Goal: Task Accomplishment & Management: Manage account settings

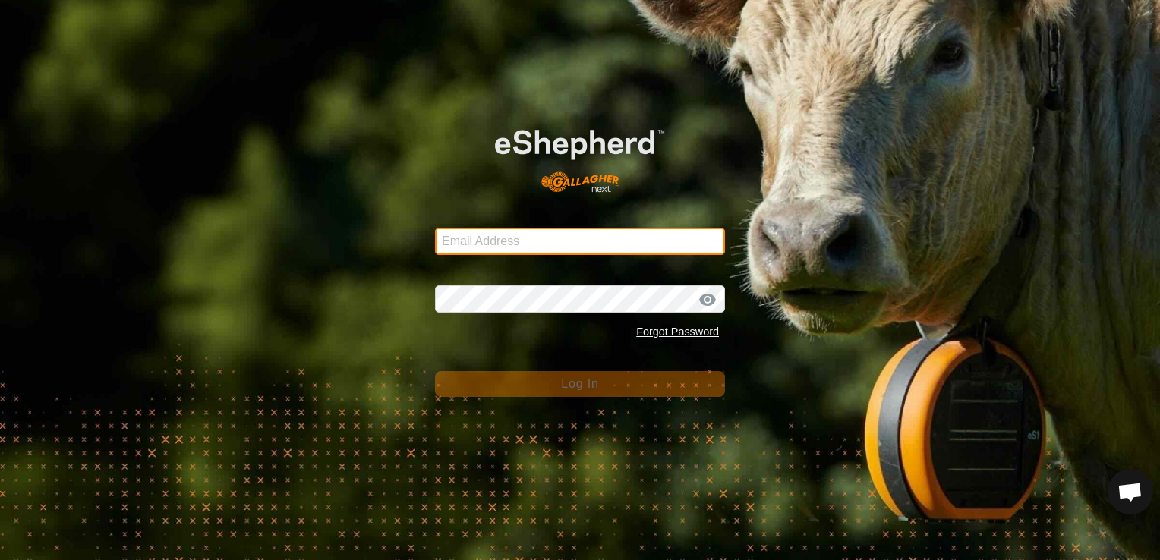
type input "[EMAIL_ADDRESS][DOMAIN_NAME]"
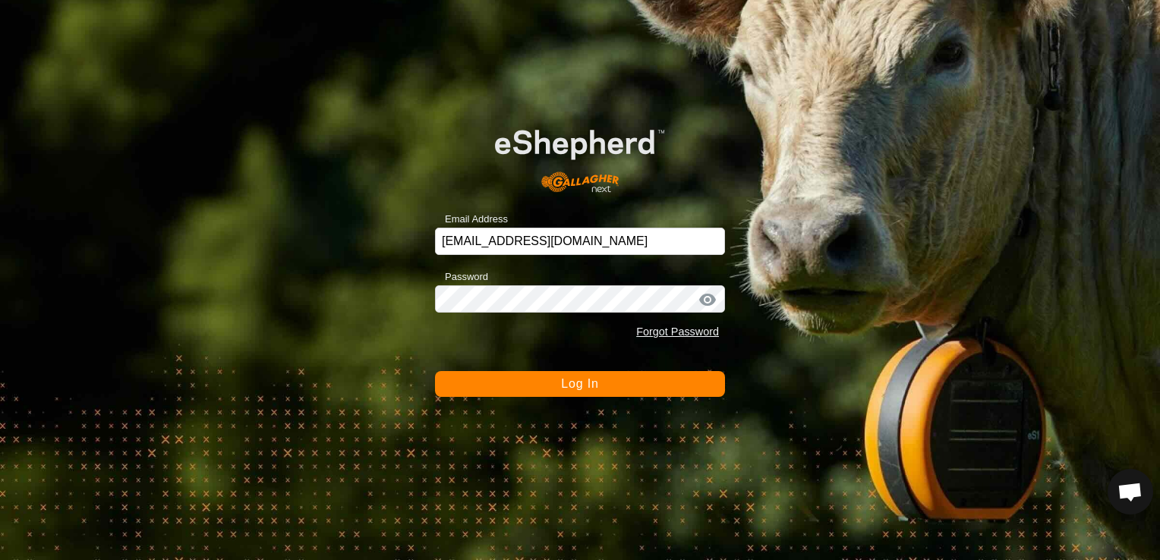
click at [529, 381] on button "Log In" at bounding box center [580, 384] width 290 height 26
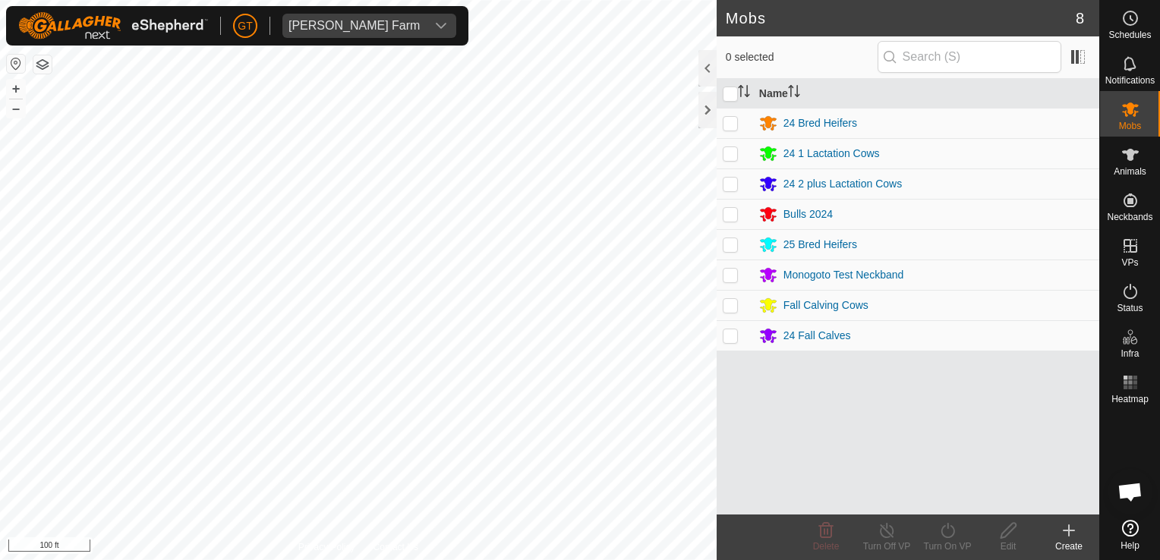
click at [594, 559] on html "[PERSON_NAME] Farm Schedules Notifications Mobs Animals Neckbands VPs Status In…" at bounding box center [580, 280] width 1160 height 560
click at [728, 506] on div "Mobs 8 0 selected Name 24 Bred Heifers 24 1 Lactation Cows 24 2 plus Lactation …" at bounding box center [549, 280] width 1099 height 560
click at [0, 269] on html "[PERSON_NAME] Farm Schedules Notifications Mobs Animals Neckbands VPs Status In…" at bounding box center [580, 280] width 1160 height 560
click at [0, 288] on html "[PERSON_NAME] Farm Schedules Notifications Mobs Animals Neckbands VPs Status In…" at bounding box center [580, 280] width 1160 height 560
click at [0, 151] on html "[PERSON_NAME] Farm Schedules Notifications Mobs Animals Neckbands VPs Status In…" at bounding box center [580, 280] width 1160 height 560
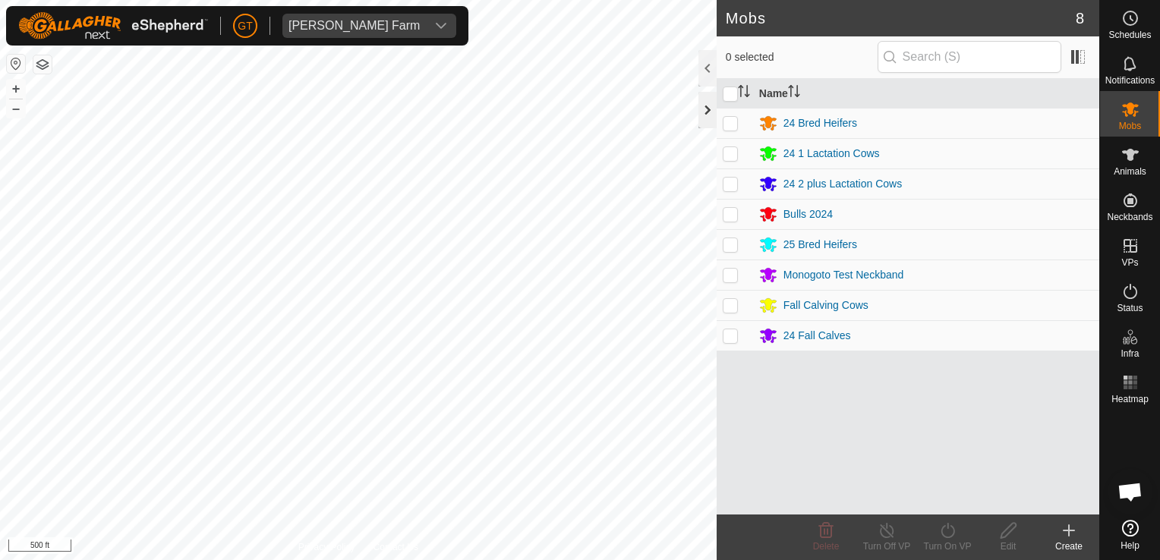
click at [714, 109] on div "Mobs 8 0 selected Name 24 Bred Heifers 24 1 Lactation Cows 24 2 plus Lactation …" at bounding box center [549, 280] width 1099 height 560
click at [408, 0] on html "[PERSON_NAME] Farm Schedules Notifications Mobs Animals Neckbands VPs Status In…" at bounding box center [580, 280] width 1160 height 560
